Goal: Task Accomplishment & Management: Complete application form

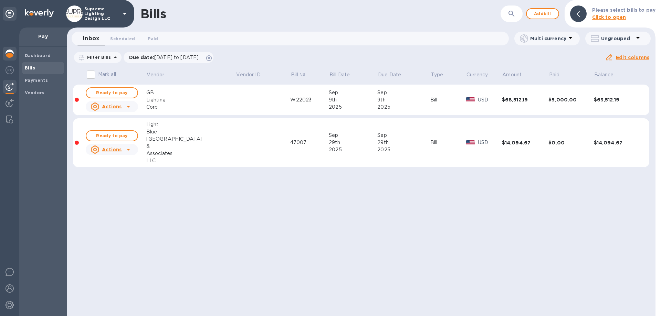
click at [9, 55] on img at bounding box center [10, 54] width 8 height 8
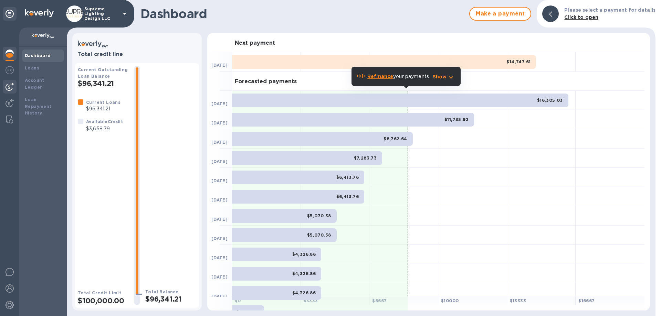
click at [9, 87] on img at bounding box center [10, 87] width 8 height 8
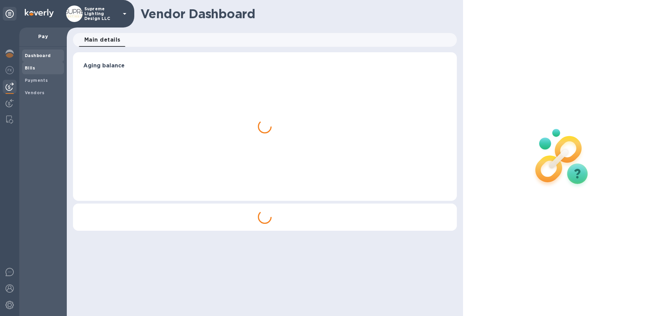
click at [39, 67] on span "Bills" at bounding box center [43, 68] width 36 height 7
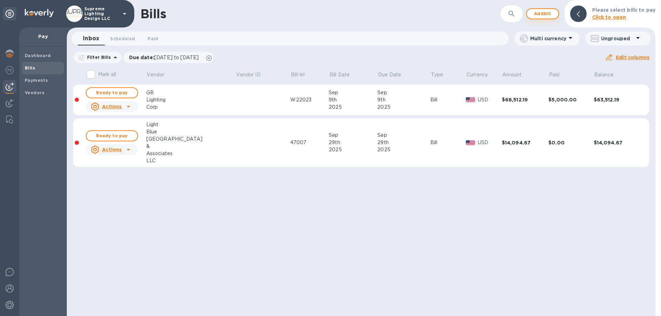
click at [548, 13] on span "Add bill" at bounding box center [542, 14] width 21 height 8
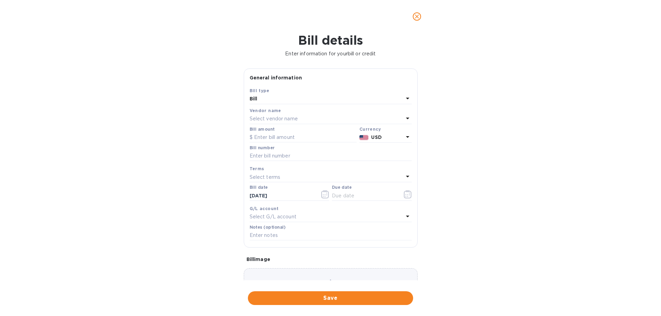
click at [294, 119] on p "Select vendor name" at bounding box center [274, 118] width 48 height 7
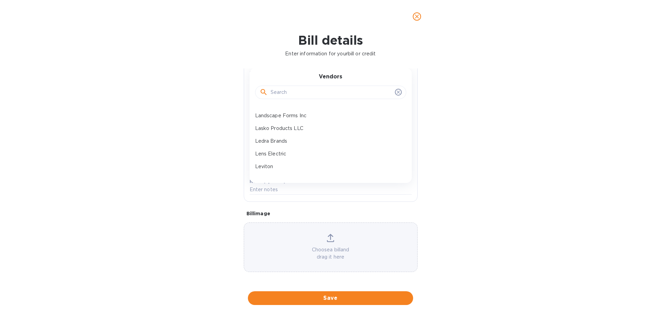
scroll to position [344, 0]
click at [279, 138] on p "LJE Electric Corp" at bounding box center [328, 137] width 146 height 7
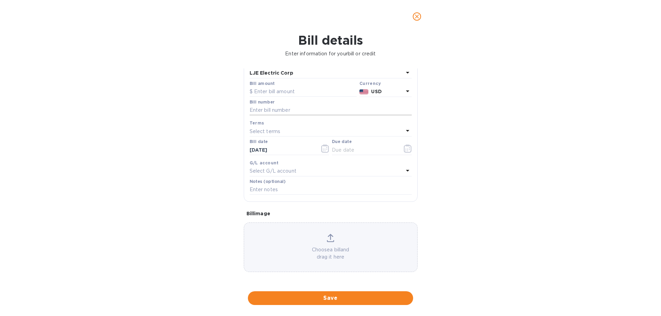
click at [284, 110] on input "text" at bounding box center [331, 110] width 162 height 10
click at [282, 93] on input "text" at bounding box center [303, 92] width 107 height 10
type input "5,176.39"
click at [404, 150] on icon "button" at bounding box center [408, 149] width 8 height 8
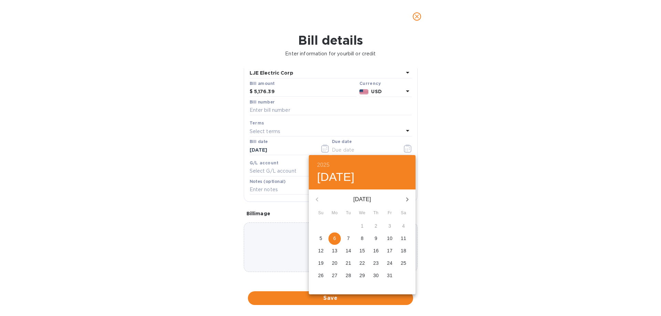
click at [335, 243] on button "6" at bounding box center [334, 239] width 12 height 12
type input "[DATE]"
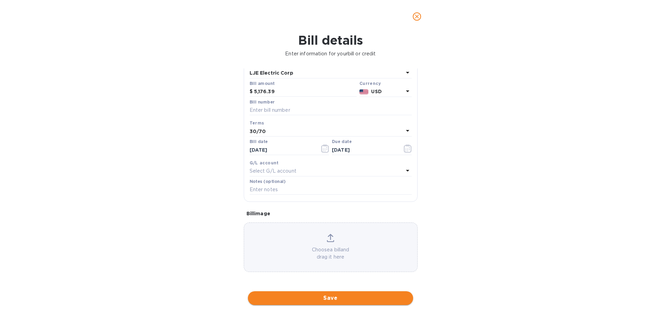
click at [353, 299] on span "Save" at bounding box center [330, 298] width 154 height 8
click at [267, 110] on input "text" at bounding box center [331, 110] width 162 height 10
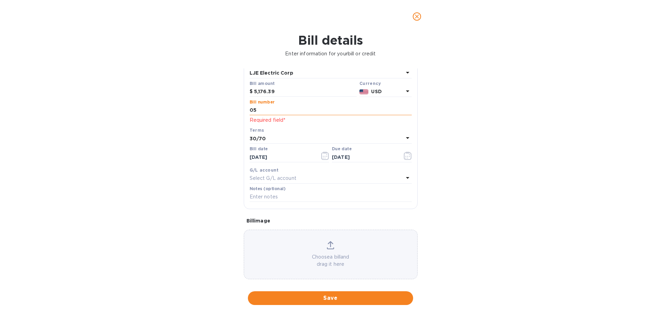
type input "0"
type input "100625"
click at [340, 299] on span "Save" at bounding box center [330, 298] width 154 height 8
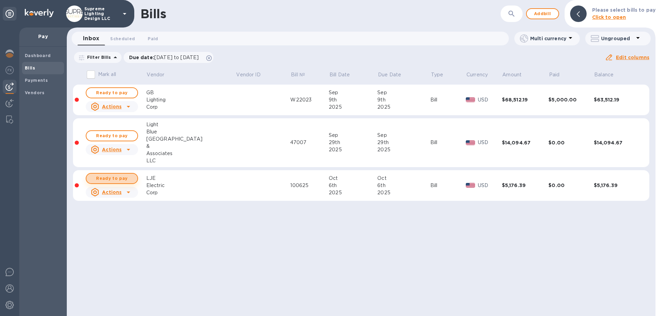
click at [114, 178] on span "Ready to pay" at bounding box center [112, 179] width 40 height 8
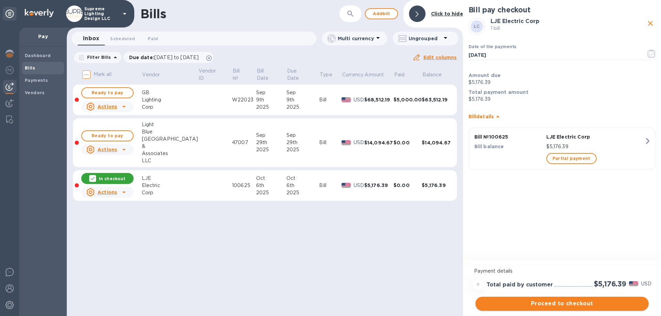
click at [568, 302] on span "Proceed to checkout" at bounding box center [562, 304] width 162 height 8
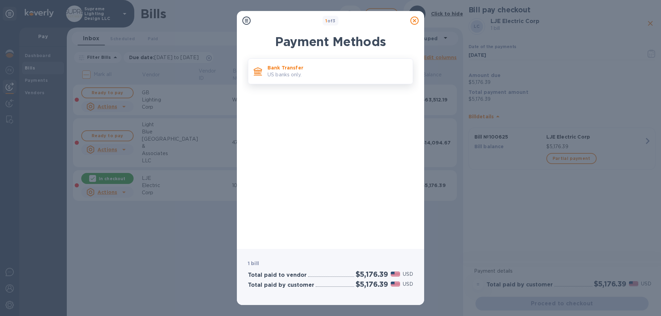
click at [338, 75] on p "US banks only." at bounding box center [337, 74] width 140 height 7
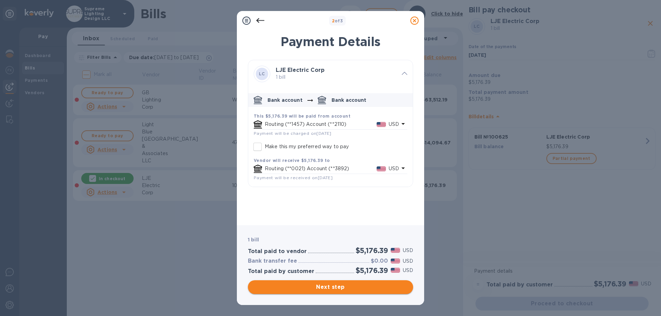
click at [334, 289] on span "Next step" at bounding box center [330, 287] width 154 height 8
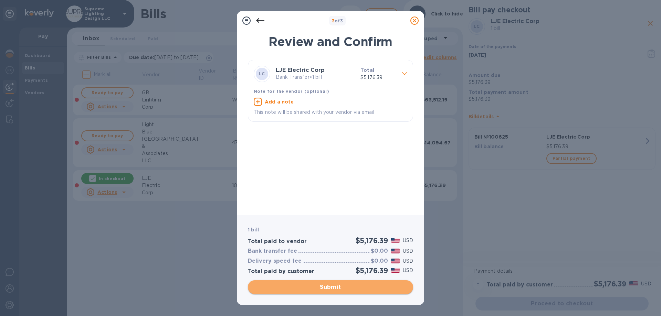
click at [334, 288] on span "Submit" at bounding box center [330, 287] width 154 height 8
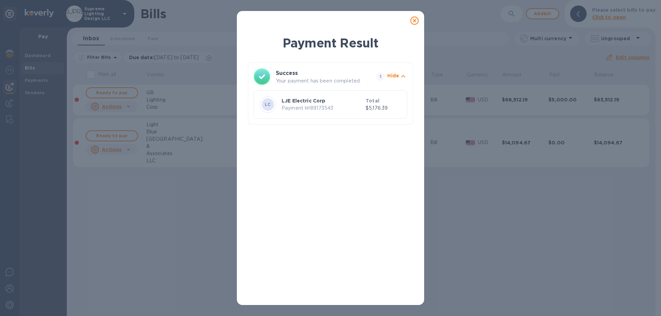
click at [414, 22] on icon at bounding box center [414, 21] width 8 height 8
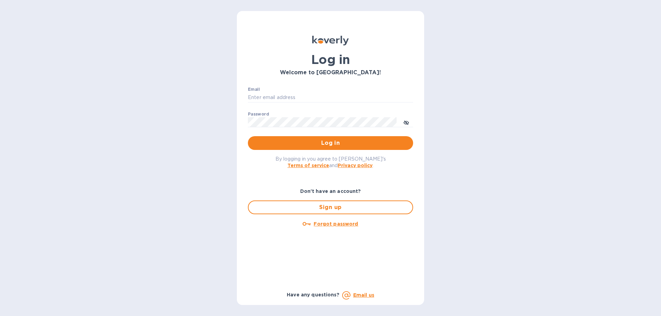
type input "[EMAIL_ADDRESS][DOMAIN_NAME]"
